Goal: Task Accomplishment & Management: Understand process/instructions

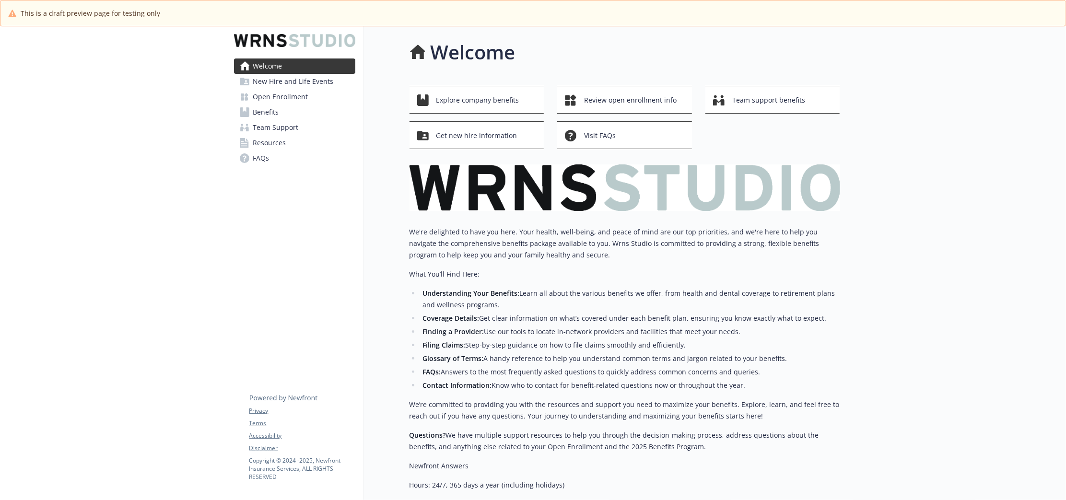
click at [279, 84] on span "New Hire and Life Events" at bounding box center [293, 81] width 81 height 15
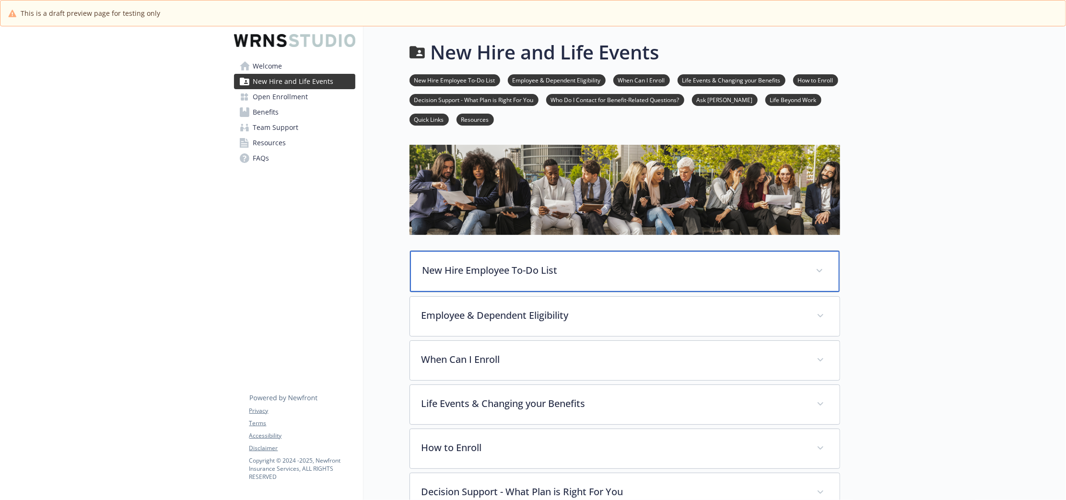
click at [552, 263] on p "New Hire Employee To-Do List" at bounding box center [613, 270] width 382 height 14
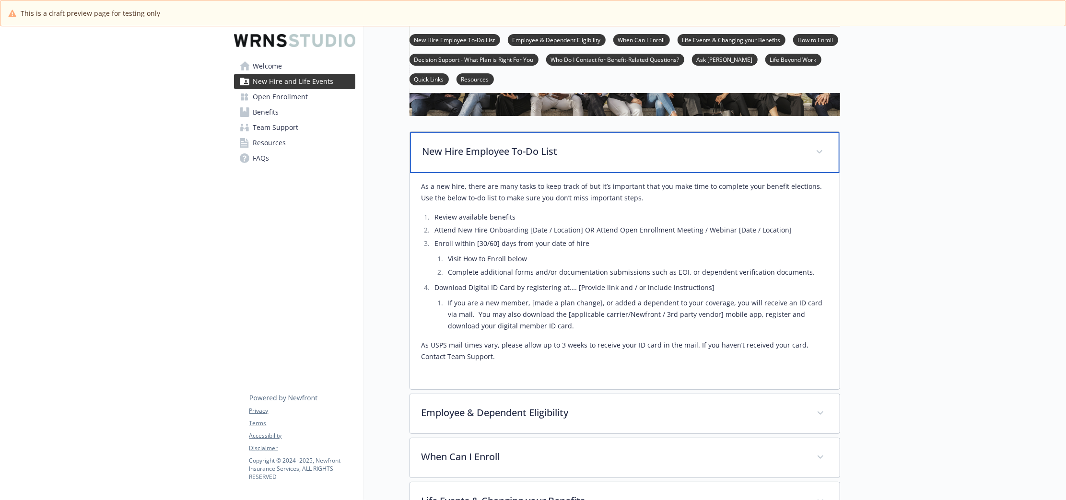
scroll to position [120, 0]
